Goal: Information Seeking & Learning: Learn about a topic

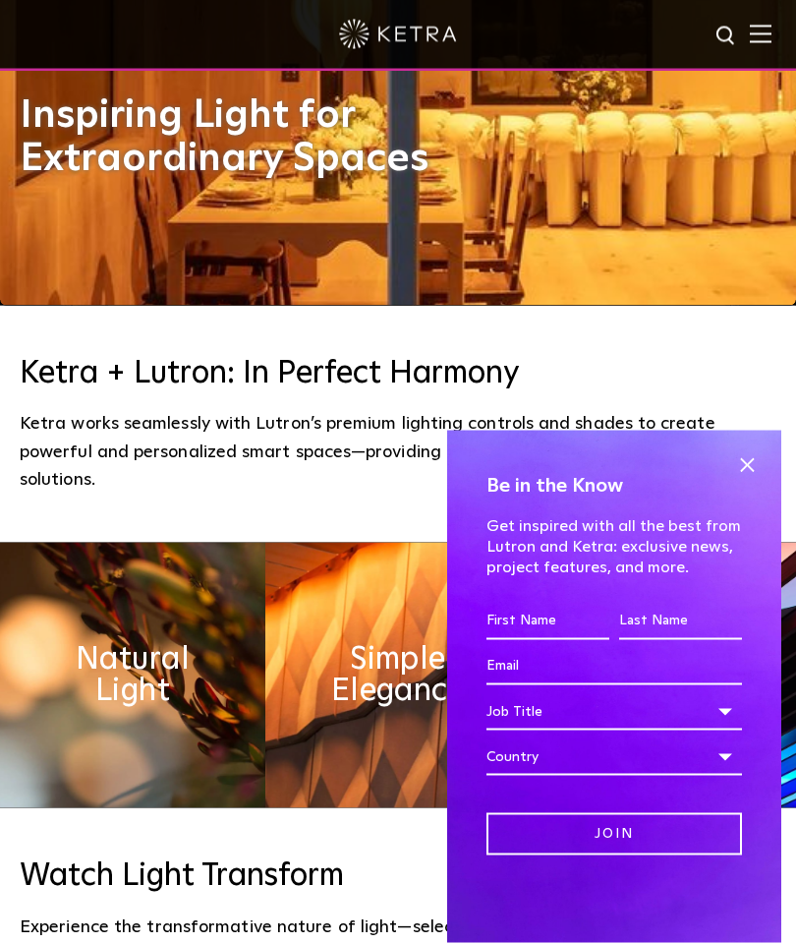
scroll to position [653, 0]
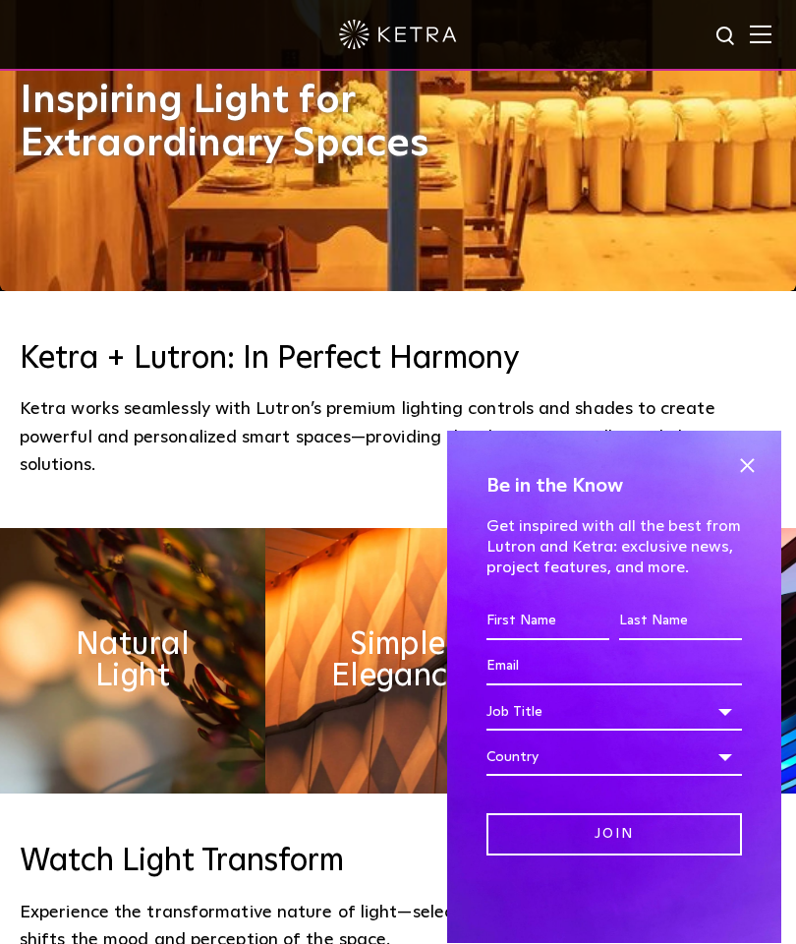
click at [724, 501] on h4 "Be in the Know" at bounding box center [615, 485] width 256 height 31
click at [732, 480] on span at bounding box center [746, 464] width 29 height 29
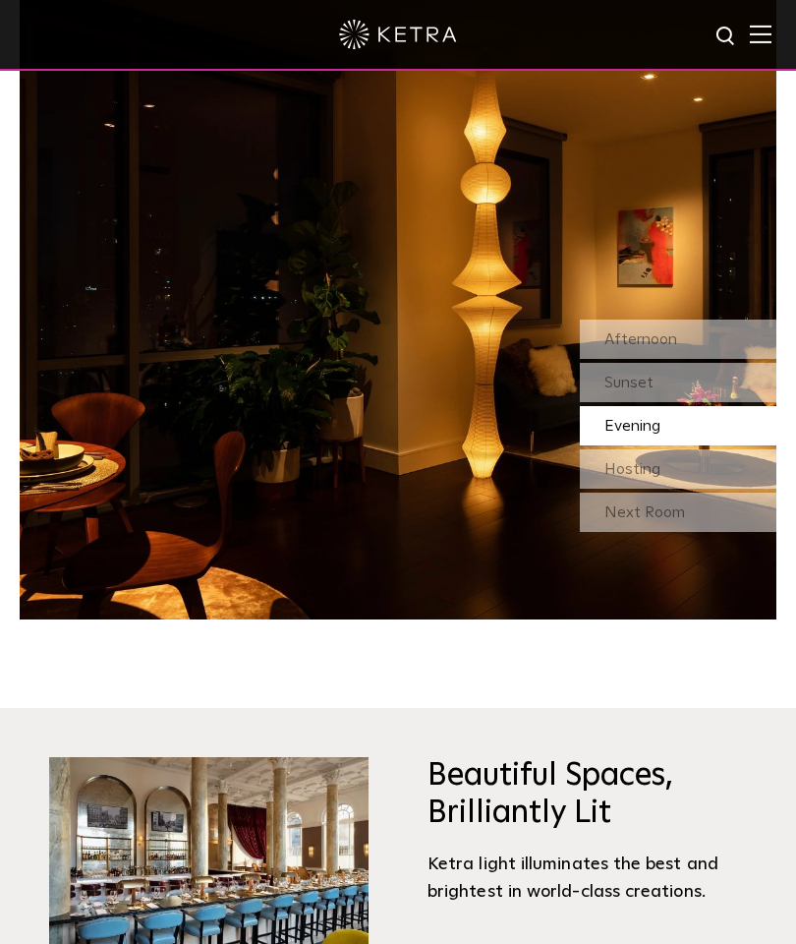
scroll to position [1635, 0]
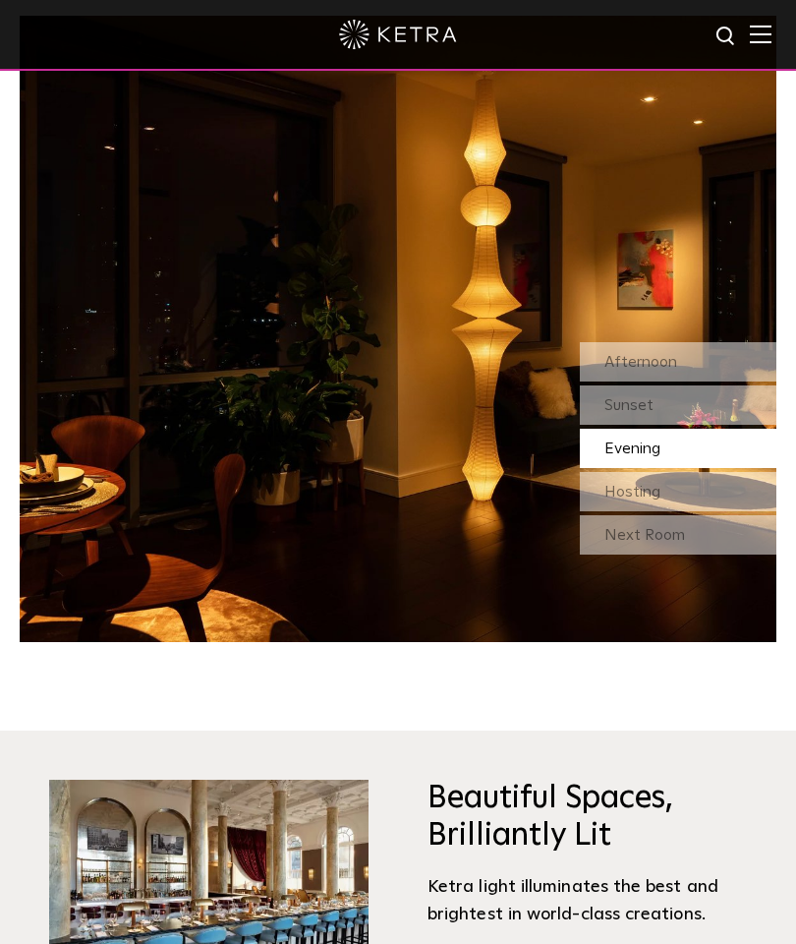
click at [558, 617] on img at bounding box center [398, 329] width 757 height 626
click at [655, 425] on div "Sunset" at bounding box center [678, 404] width 197 height 39
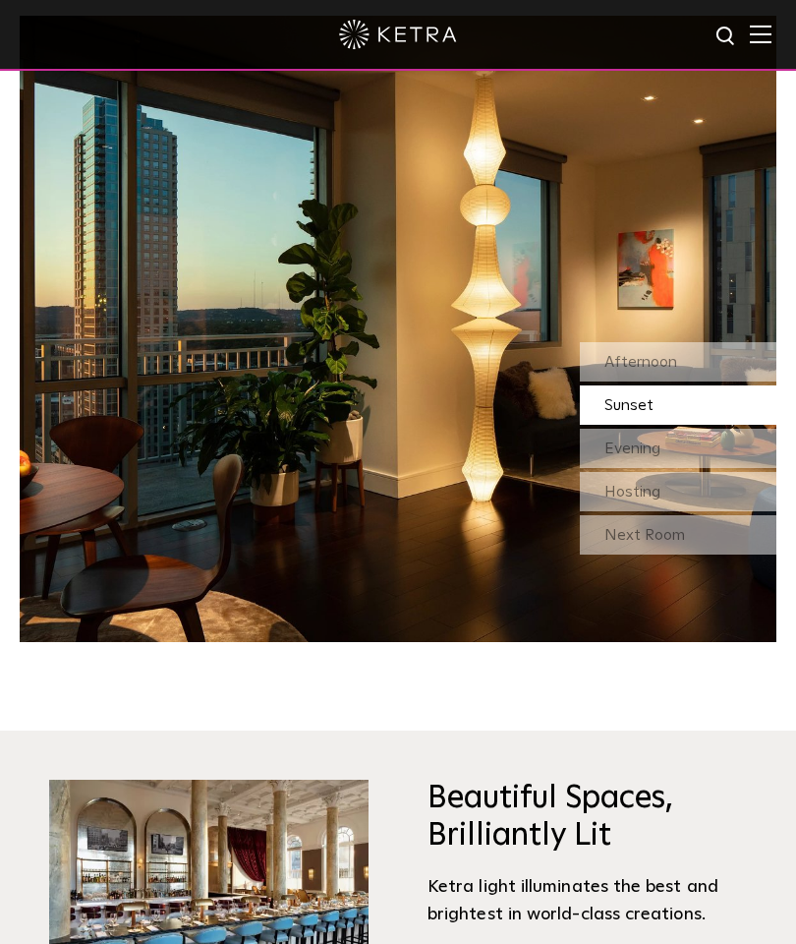
click at [663, 511] on div "Hosting" at bounding box center [678, 491] width 197 height 39
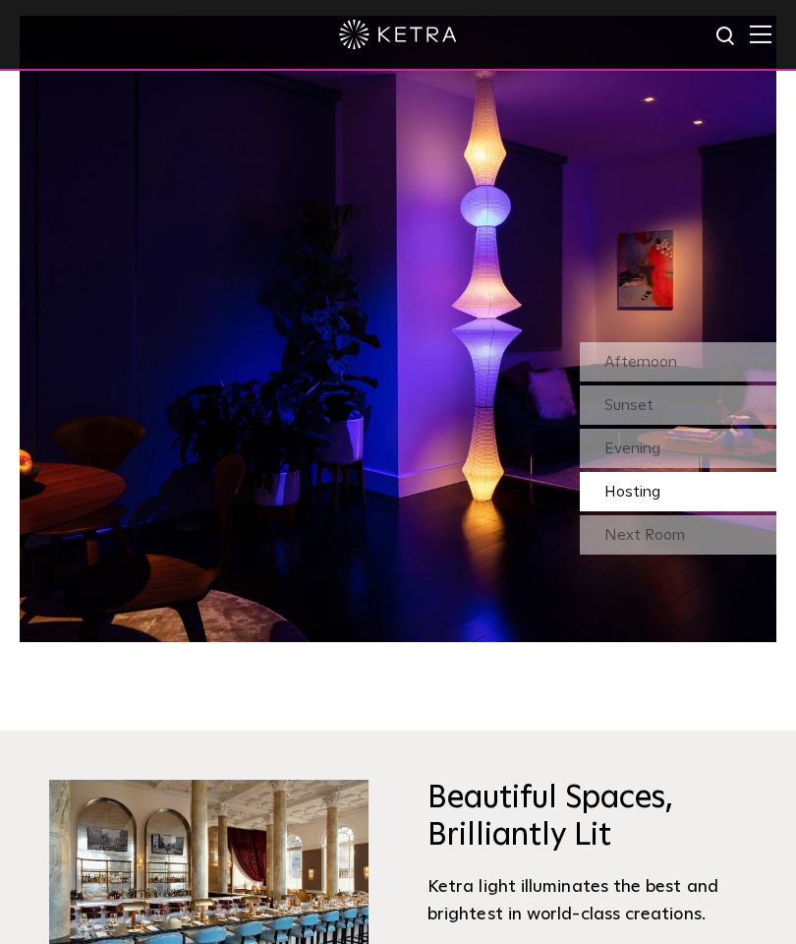
click at [655, 370] on span "Afternoon" at bounding box center [641, 362] width 73 height 16
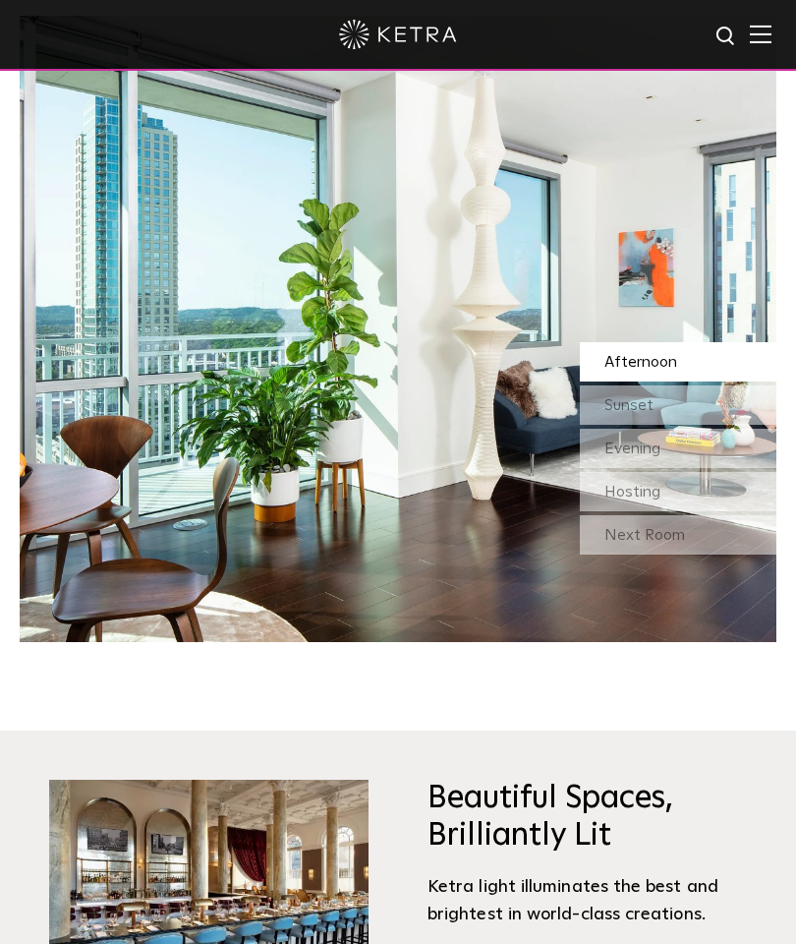
click at [652, 413] on span "Sunset" at bounding box center [629, 405] width 49 height 16
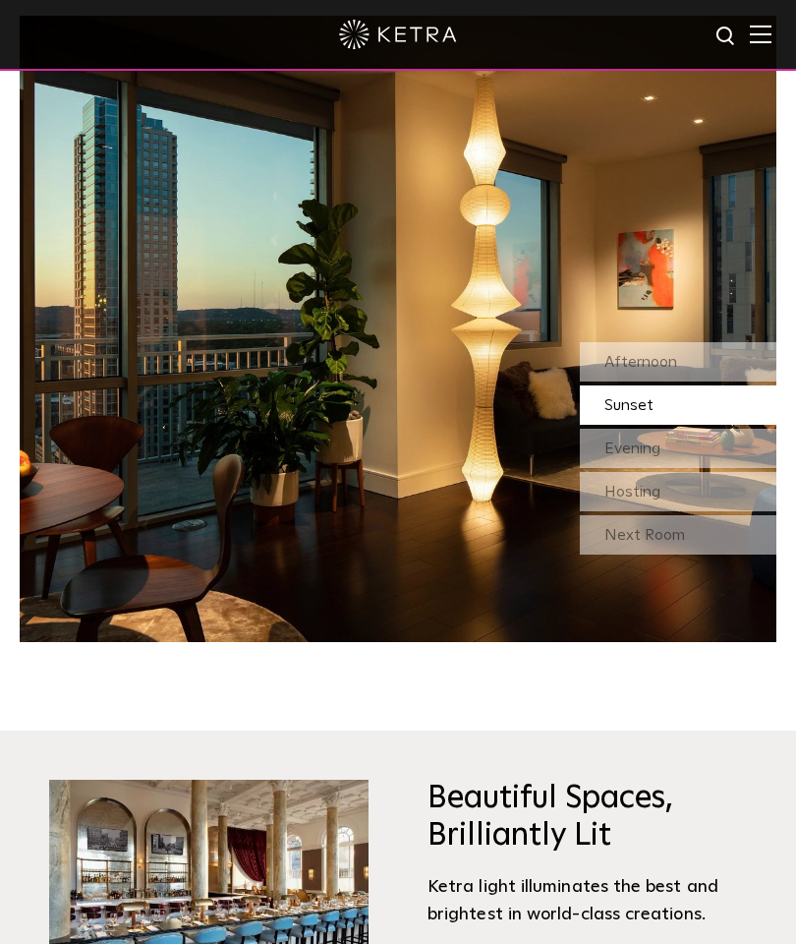
click at [639, 456] on span "Evening" at bounding box center [633, 448] width 56 height 16
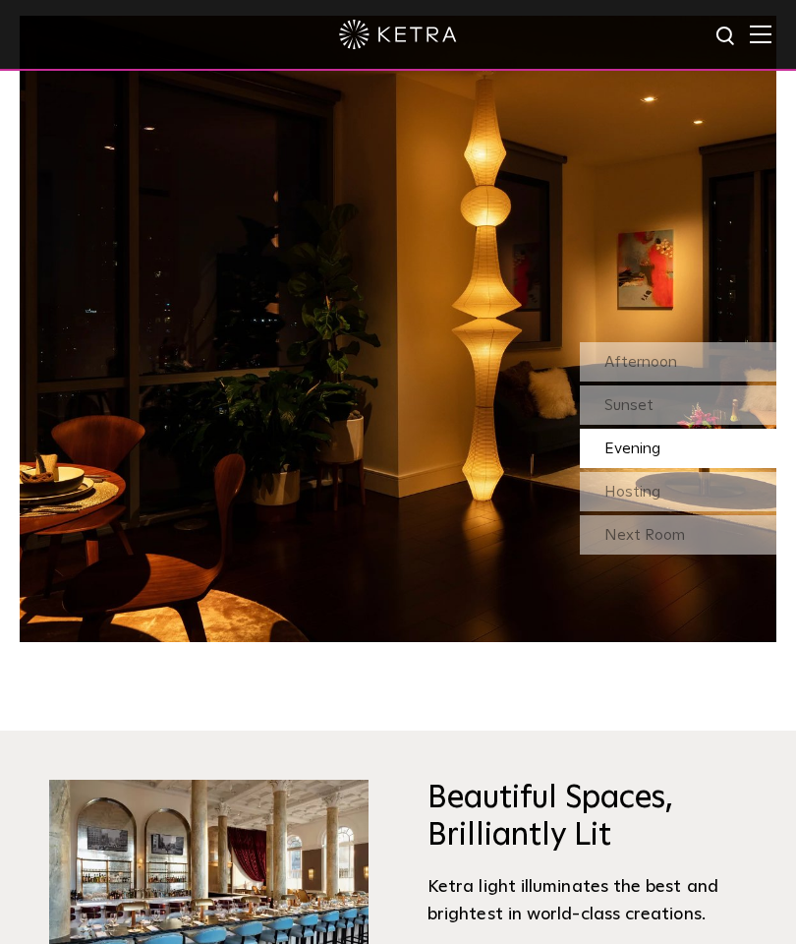
click at [650, 511] on div "Hosting" at bounding box center [678, 491] width 197 height 39
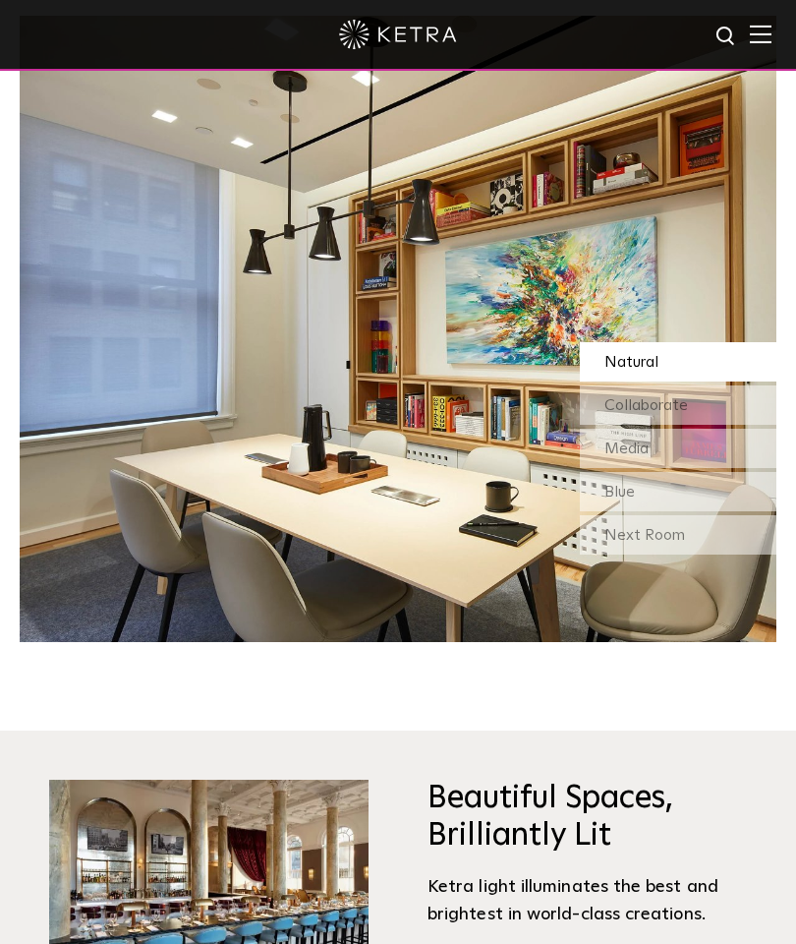
click at [655, 554] on div "Next Room" at bounding box center [678, 534] width 197 height 39
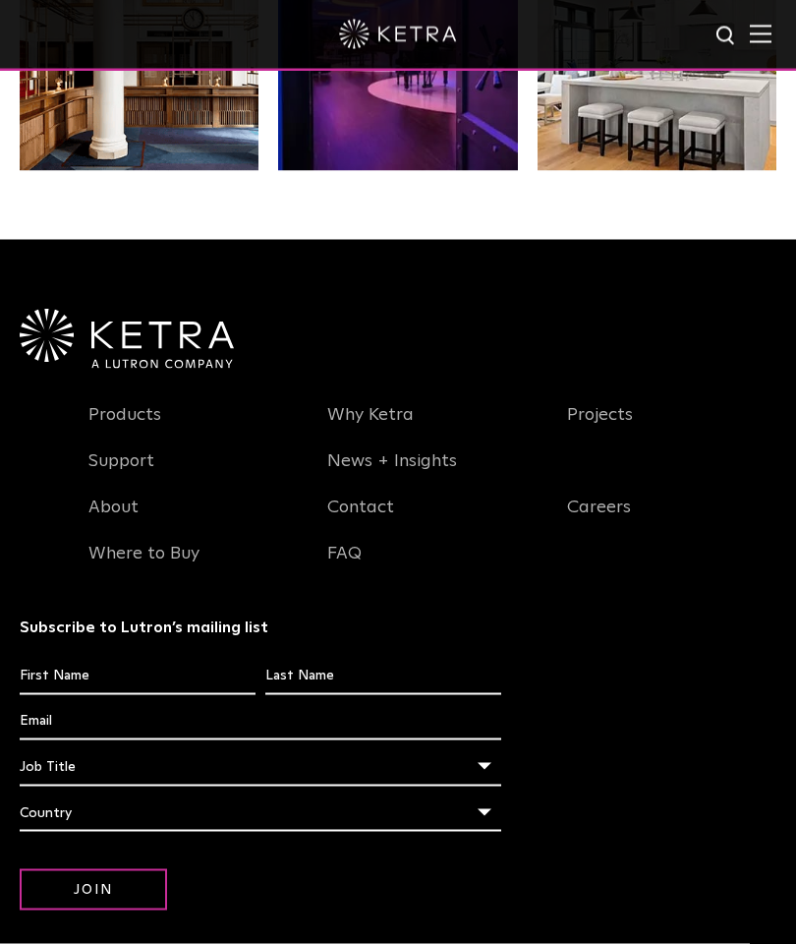
scroll to position [3374, 0]
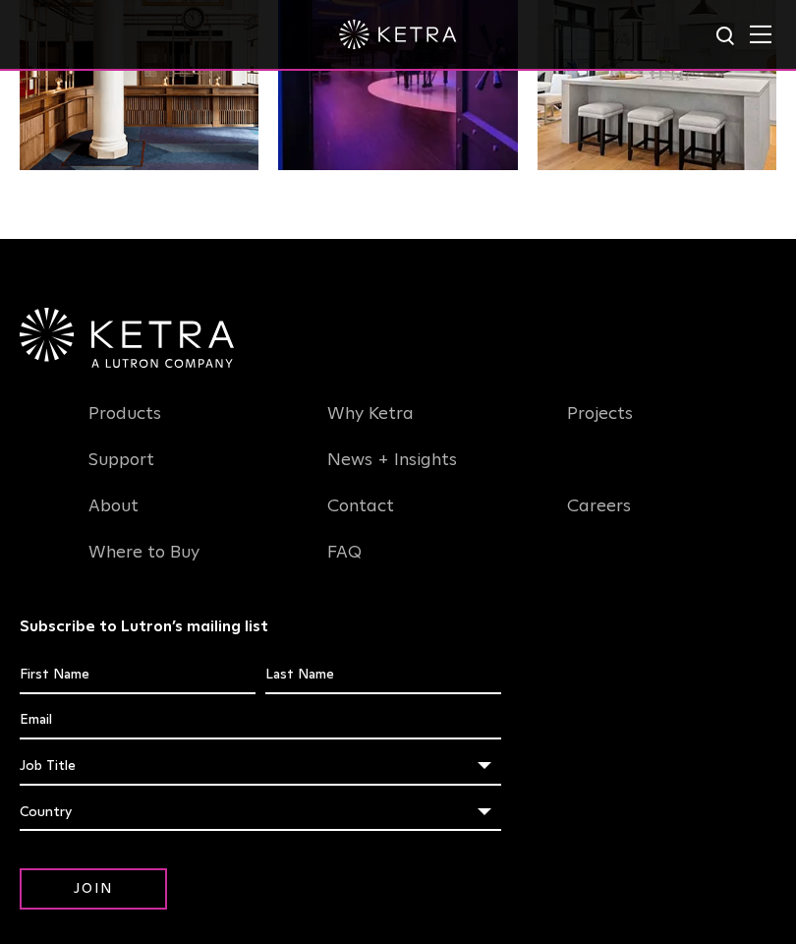
click at [141, 448] on link "Products" at bounding box center [124, 425] width 73 height 45
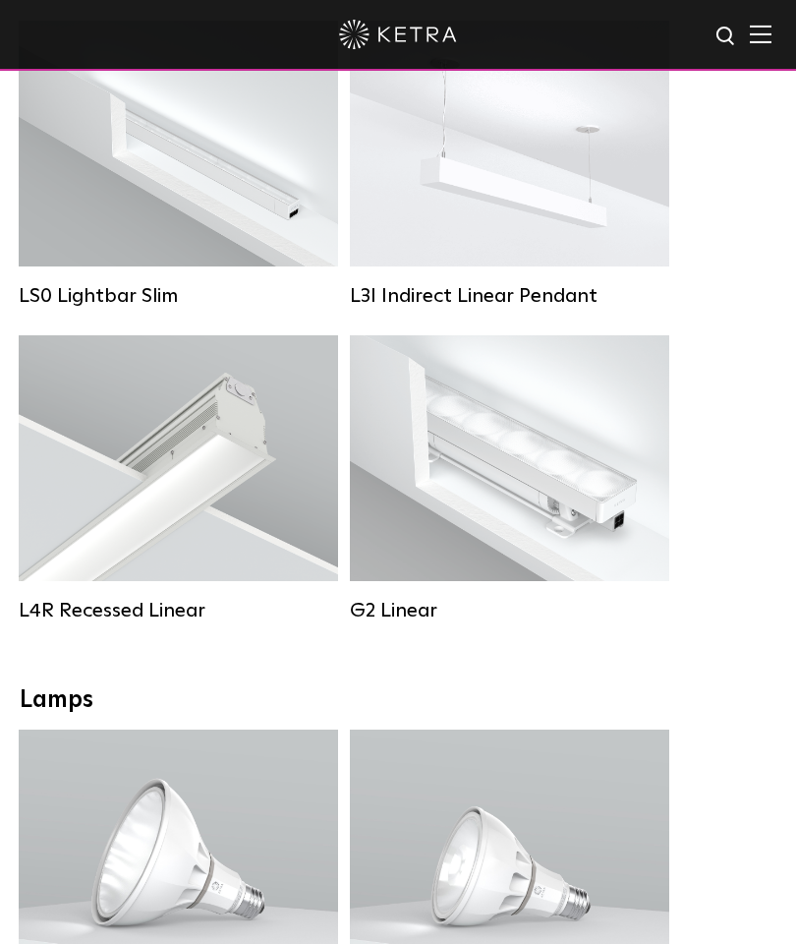
scroll to position [1085, 0]
click at [541, 503] on div "Lumen Output: 400 / 700 / 1000 Colors: White Beam Angles: Flood / Graze / Narro…" at bounding box center [509, 459] width 260 height 173
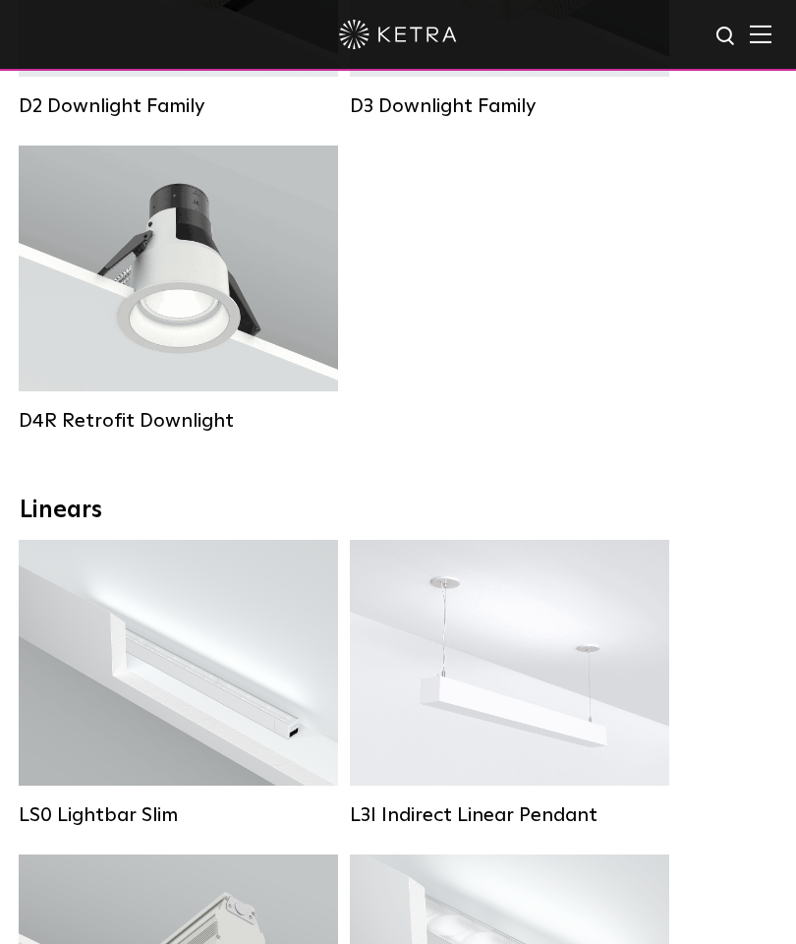
scroll to position [571, 0]
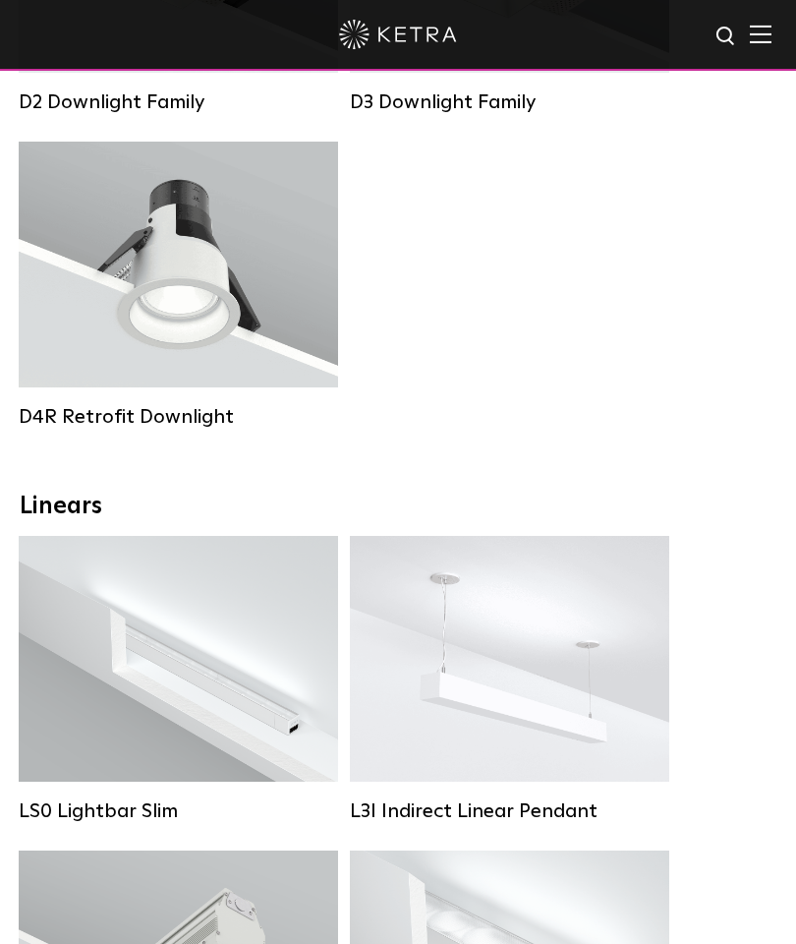
click at [191, 720] on div "Lumen Output: 200 / 350 Colors: White / Black Control: X96 Controller" at bounding box center [178, 659] width 319 height 246
click at [769, 35] on img at bounding box center [761, 34] width 22 height 19
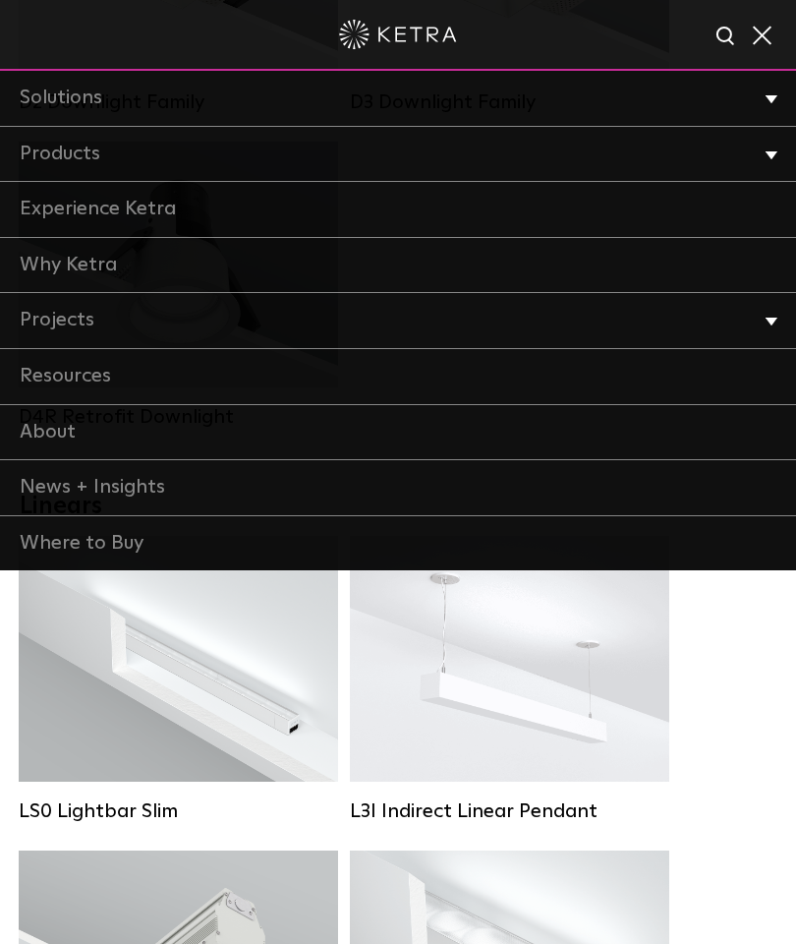
click at [765, 317] on li "Projects Home Office Dining Hospitality Museums + Galleries Places of Worship F…" at bounding box center [398, 321] width 796 height 56
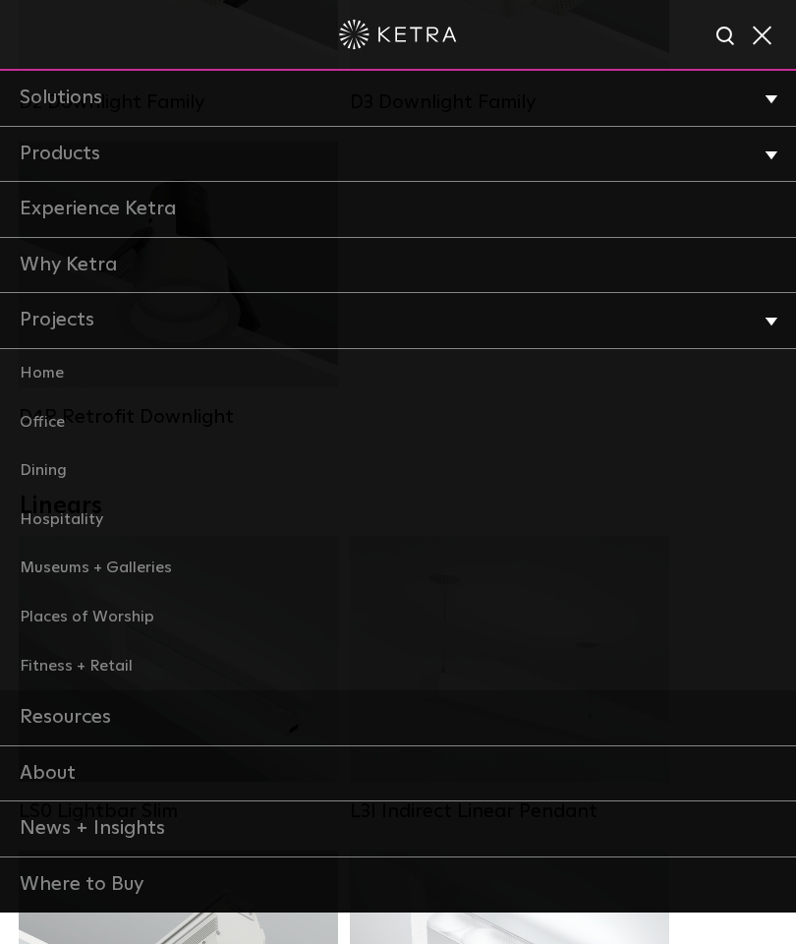
click at [52, 464] on link "Dining" at bounding box center [398, 470] width 796 height 49
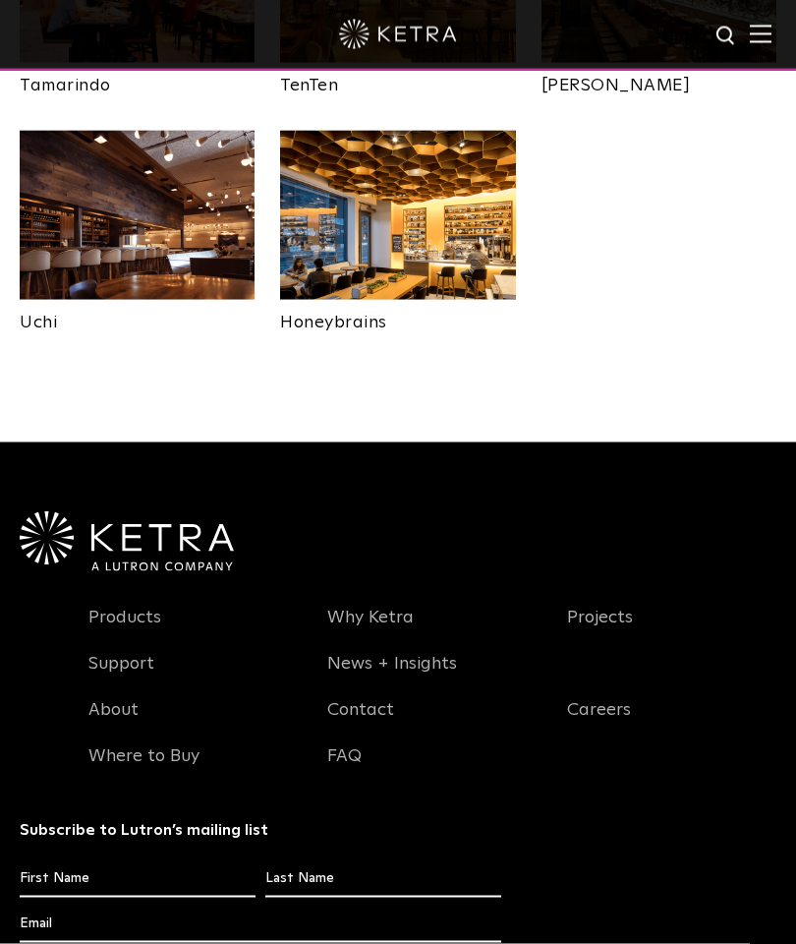
scroll to position [923, 0]
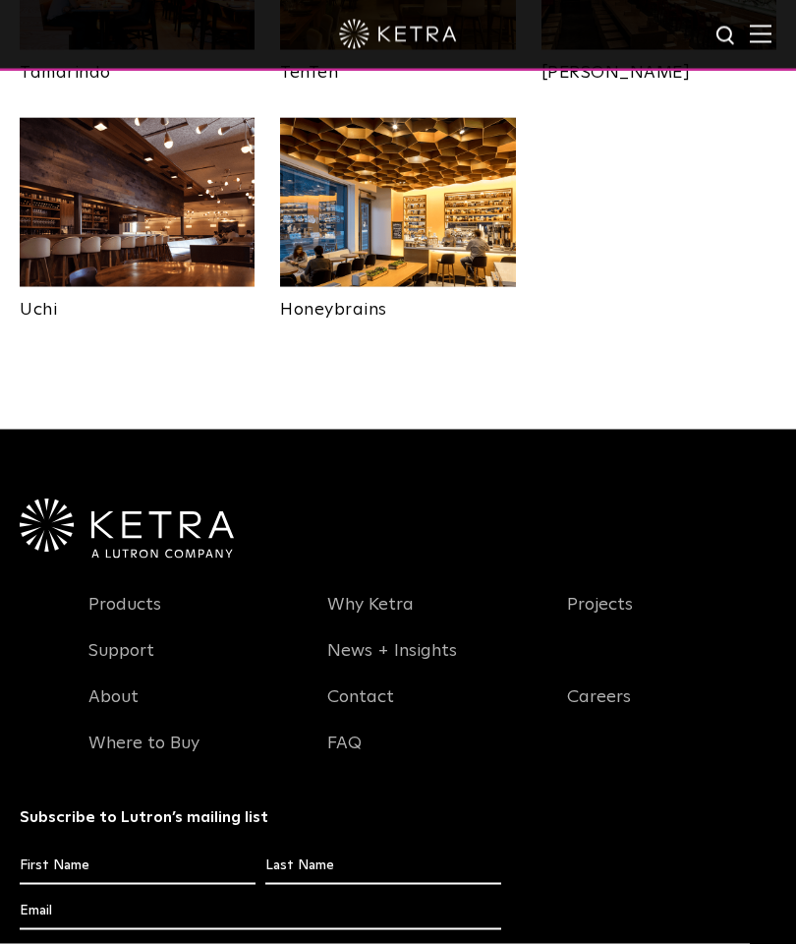
click at [157, 742] on link "Where to Buy" at bounding box center [143, 754] width 111 height 45
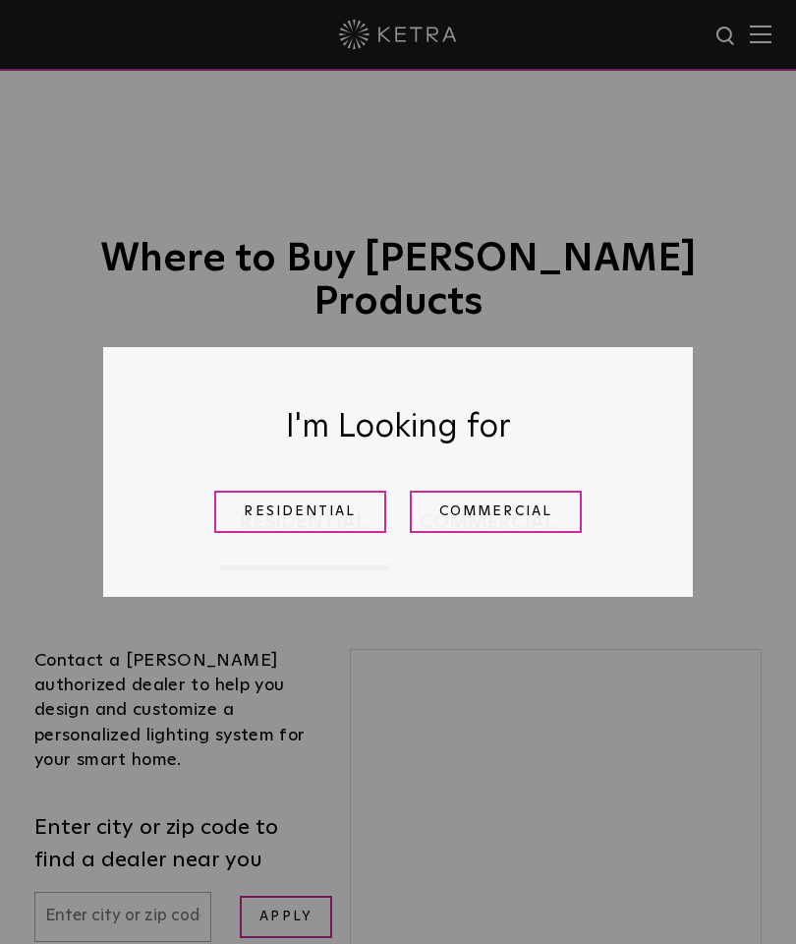
click at [305, 533] on link "Residential" at bounding box center [300, 511] width 172 height 42
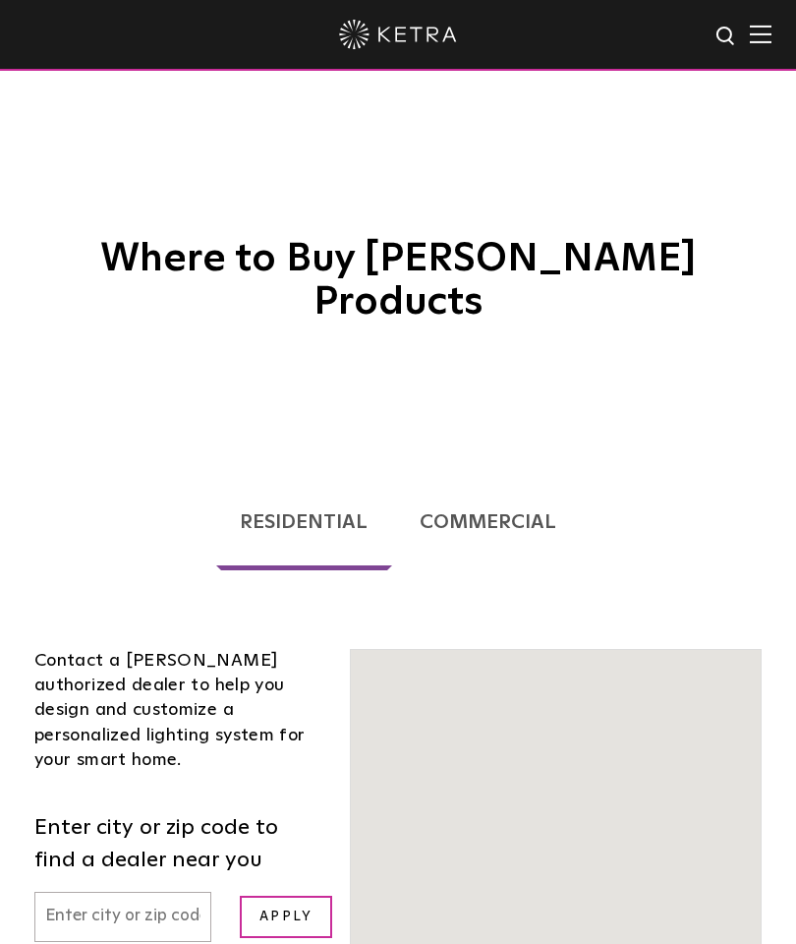
click at [73, 892] on input "text" at bounding box center [122, 917] width 177 height 50
